Goal: Find specific page/section: Find specific page/section

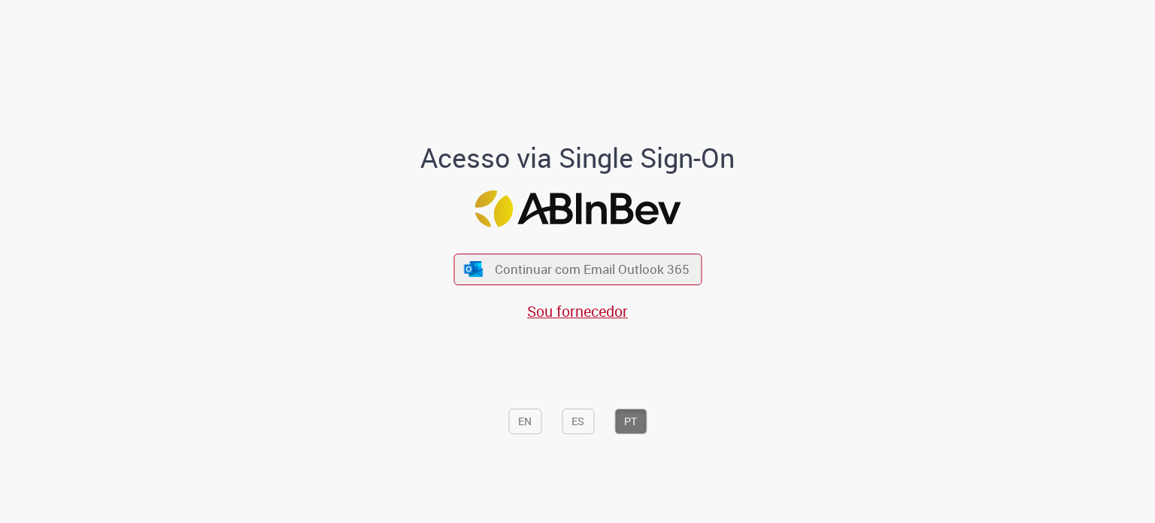
click at [568, 324] on div "EN ES PT" at bounding box center [577, 382] width 417 height 120
click at [568, 321] on span "Sou fornecedor" at bounding box center [577, 311] width 101 height 20
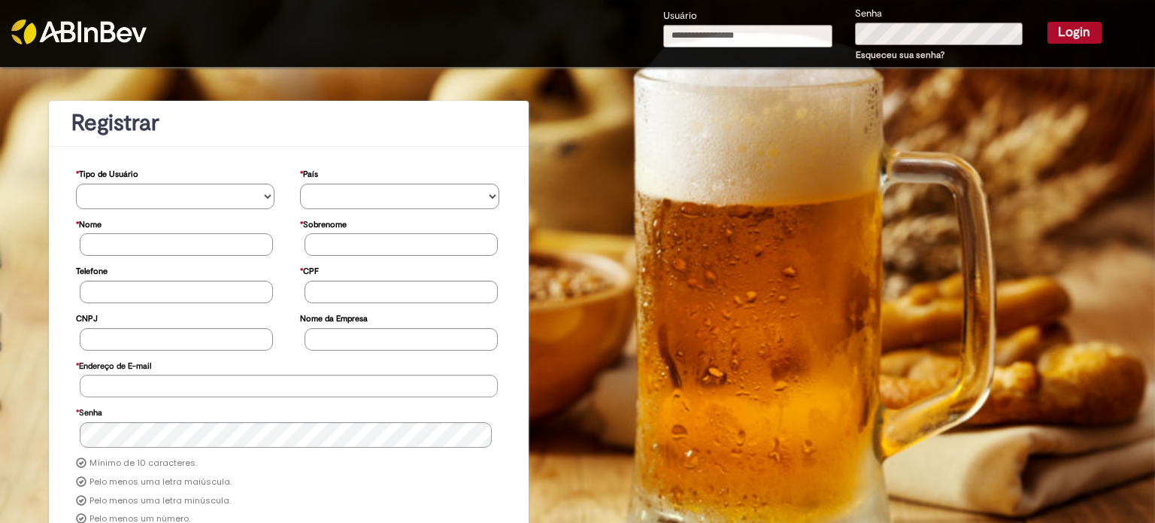
click at [769, 12] on div "Usuário" at bounding box center [748, 35] width 192 height 55
drag, startPoint x: 764, startPoint y: 26, endPoint x: 762, endPoint y: 40, distance: 14.5
click at [764, 26] on input "Usuário" at bounding box center [748, 36] width 170 height 23
type input "**********"
click at [1047, 22] on button "Login" at bounding box center [1074, 32] width 54 height 21
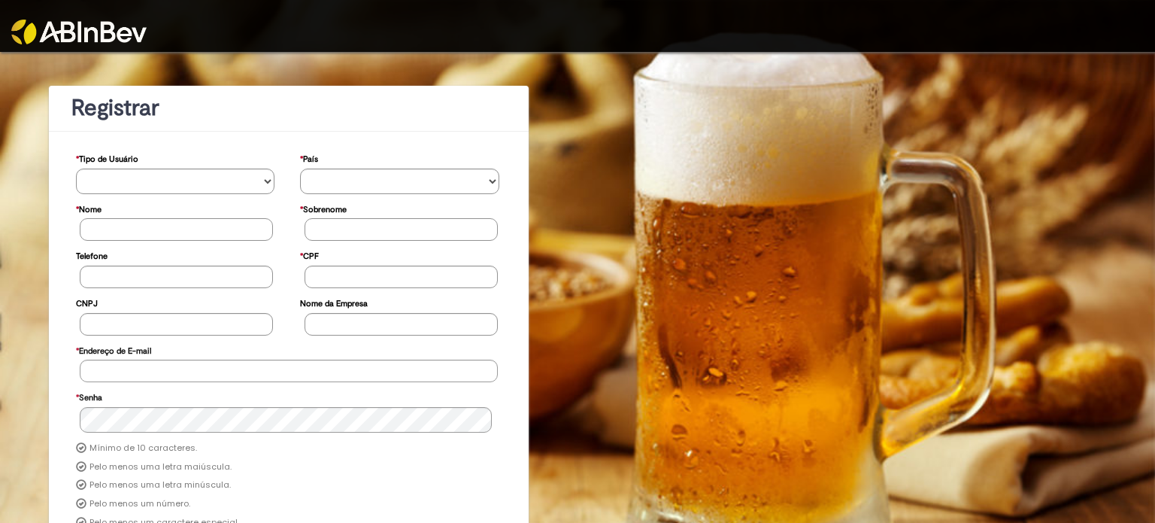
drag, startPoint x: 120, startPoint y: 26, endPoint x: 171, endPoint y: 50, distance: 56.5
click at [120, 27] on img at bounding box center [78, 32] width 135 height 25
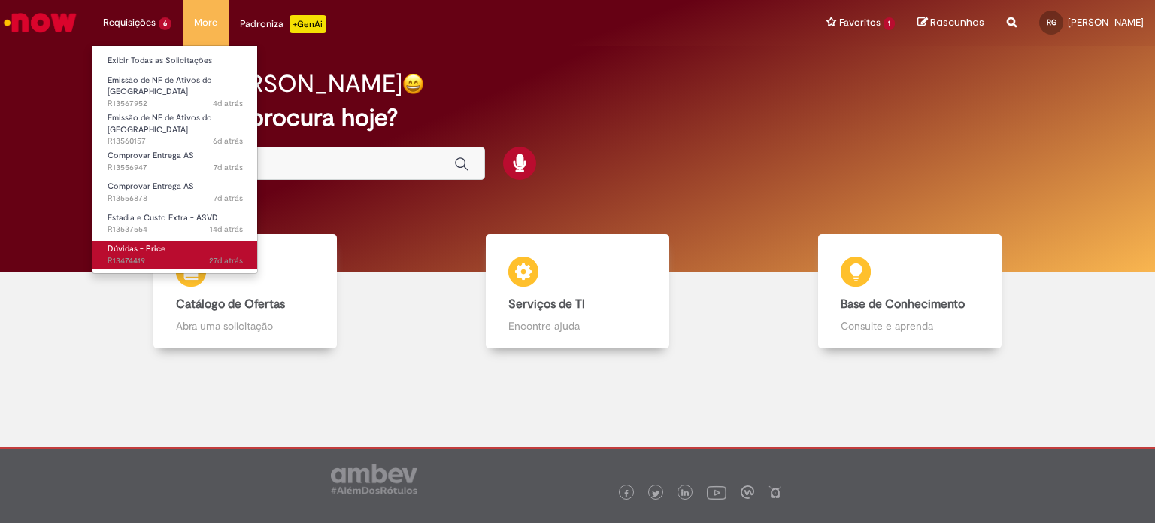
click at [162, 243] on span "Dúvidas - Price" at bounding box center [137, 248] width 58 height 11
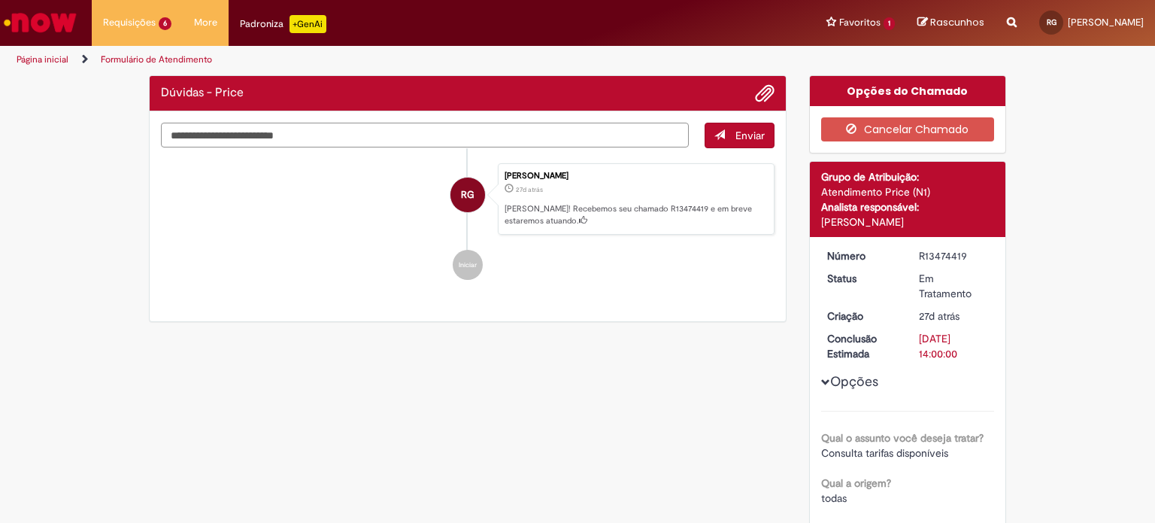
click at [416, 141] on textarea "Digite sua mensagem aqui..." at bounding box center [425, 136] width 528 height 26
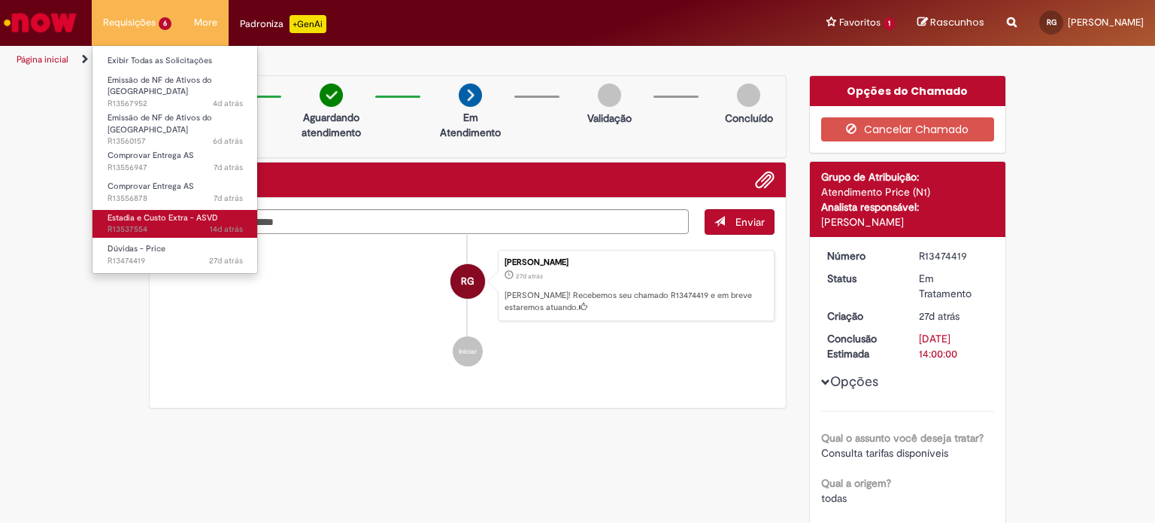
click at [180, 223] on span "14d atrás 14 dias atrás R13537554" at bounding box center [175, 229] width 135 height 12
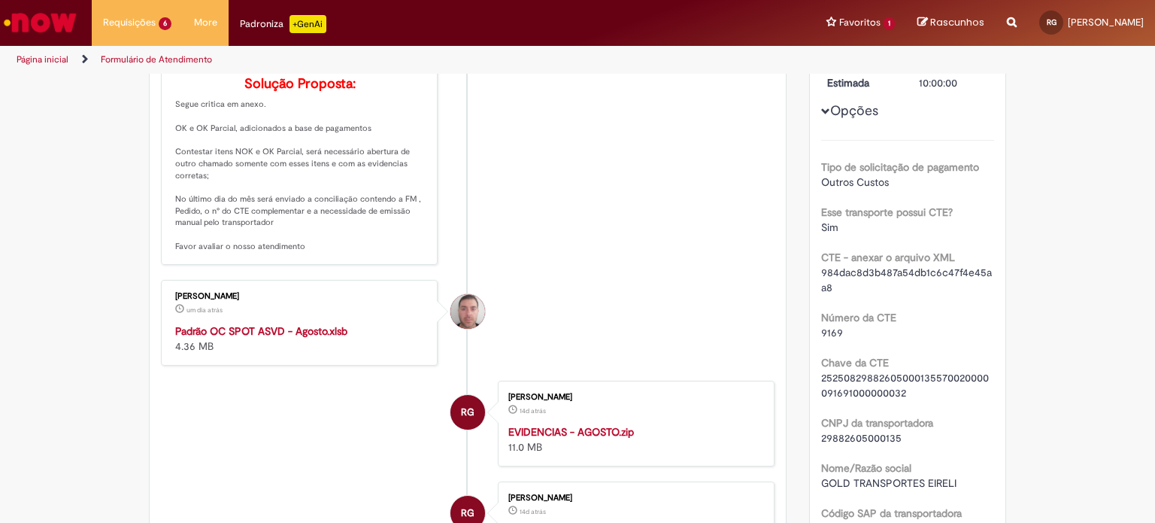
scroll to position [312, 0]
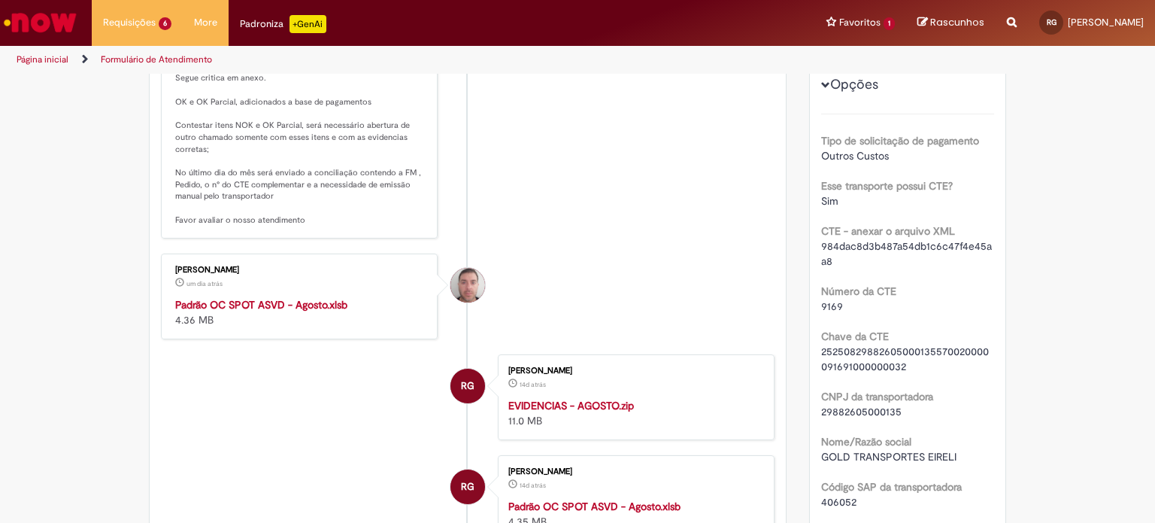
click at [313, 311] on strong "Padrão OC SPOT ASVD - Agosto.xlsb" at bounding box center [261, 305] width 172 height 14
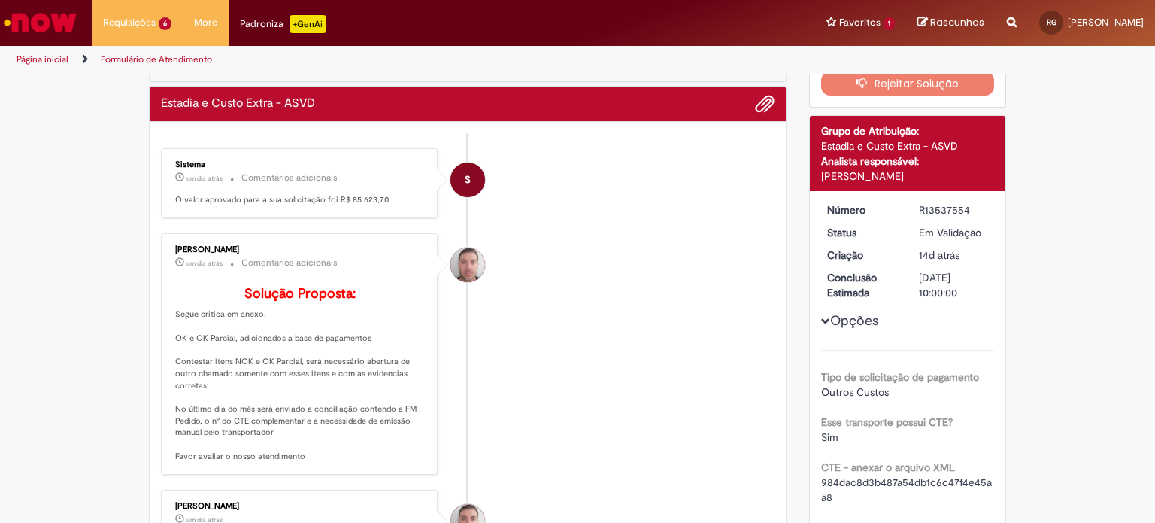
scroll to position [0, 0]
